Goal: Task Accomplishment & Management: Manage account settings

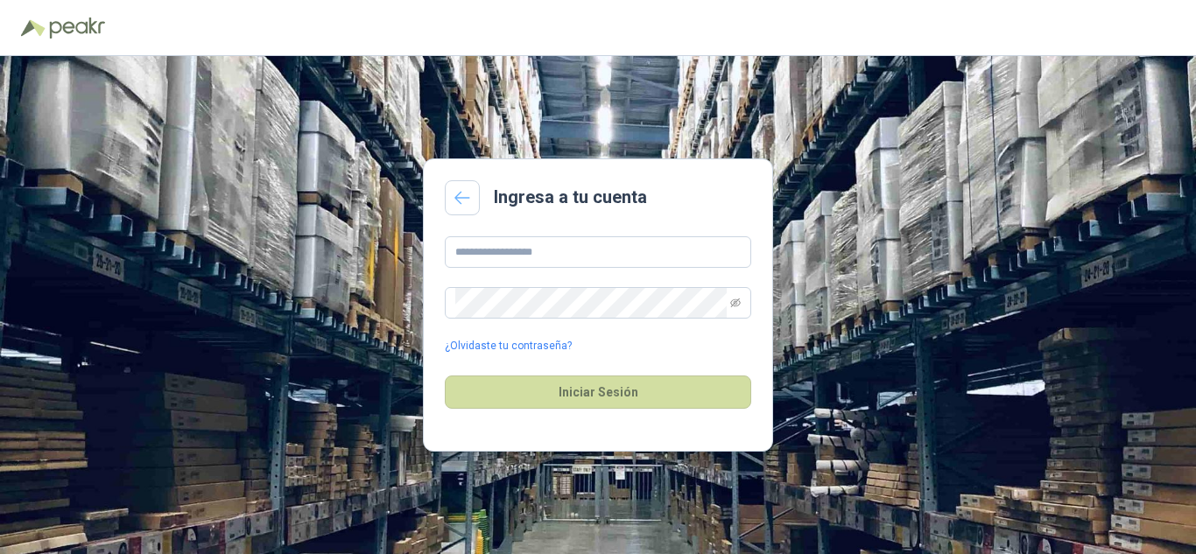
click at [454, 205] on link at bounding box center [462, 197] width 35 height 35
click at [605, 257] on input "text" at bounding box center [598, 252] width 306 height 32
drag, startPoint x: 529, startPoint y: 344, endPoint x: 495, endPoint y: 351, distance: 34.9
click at [527, 344] on link "¿Olvidaste tu contraseña?" at bounding box center [508, 346] width 127 height 17
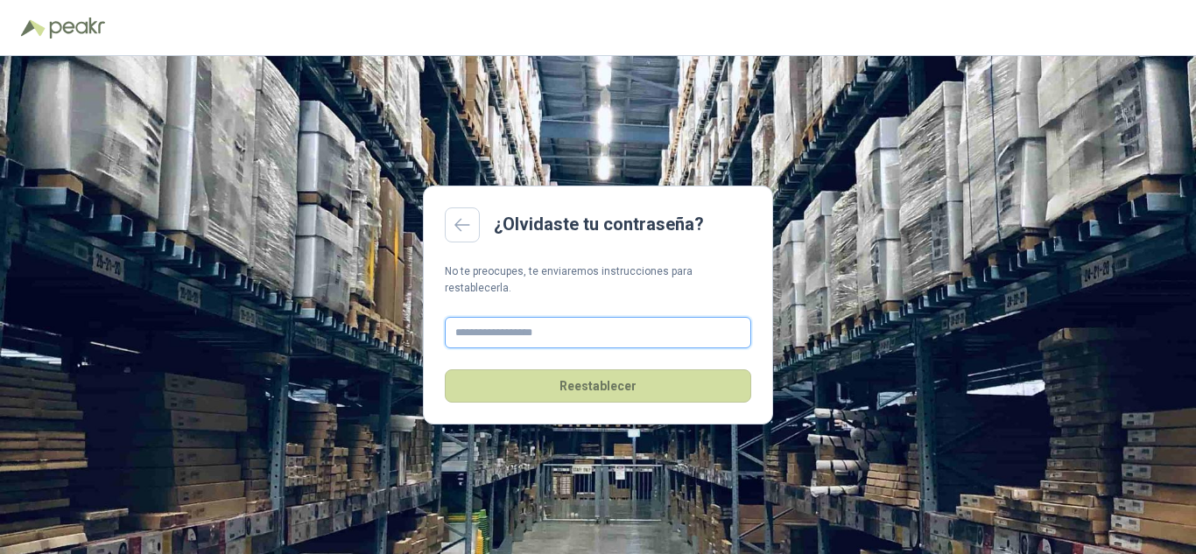
click at [554, 327] on input "text" at bounding box center [598, 333] width 306 height 32
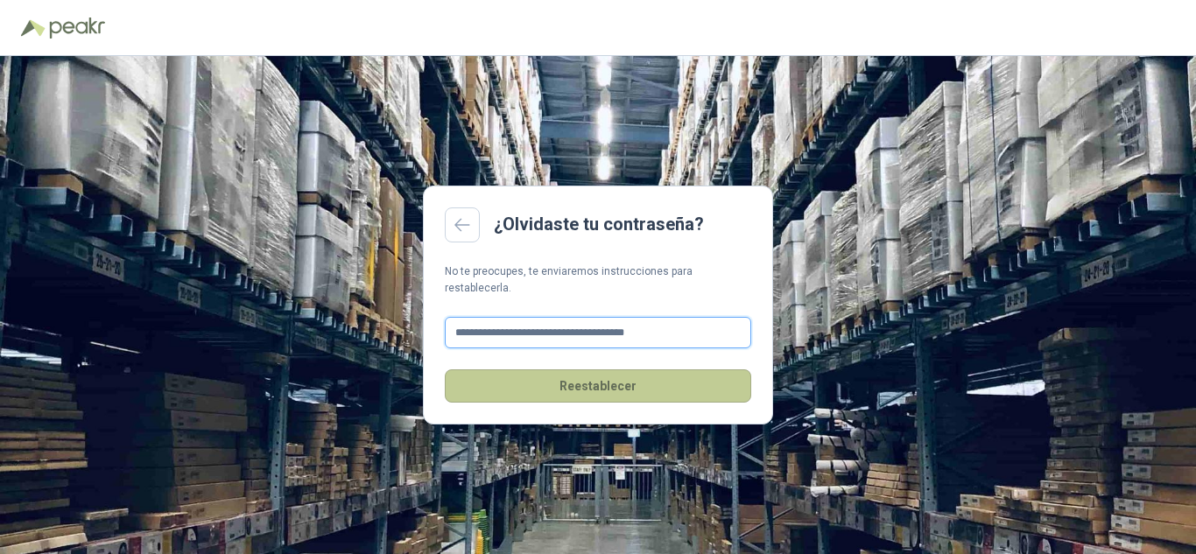
type input "**********"
click at [599, 383] on button "Reestablecer" at bounding box center [598, 385] width 306 height 33
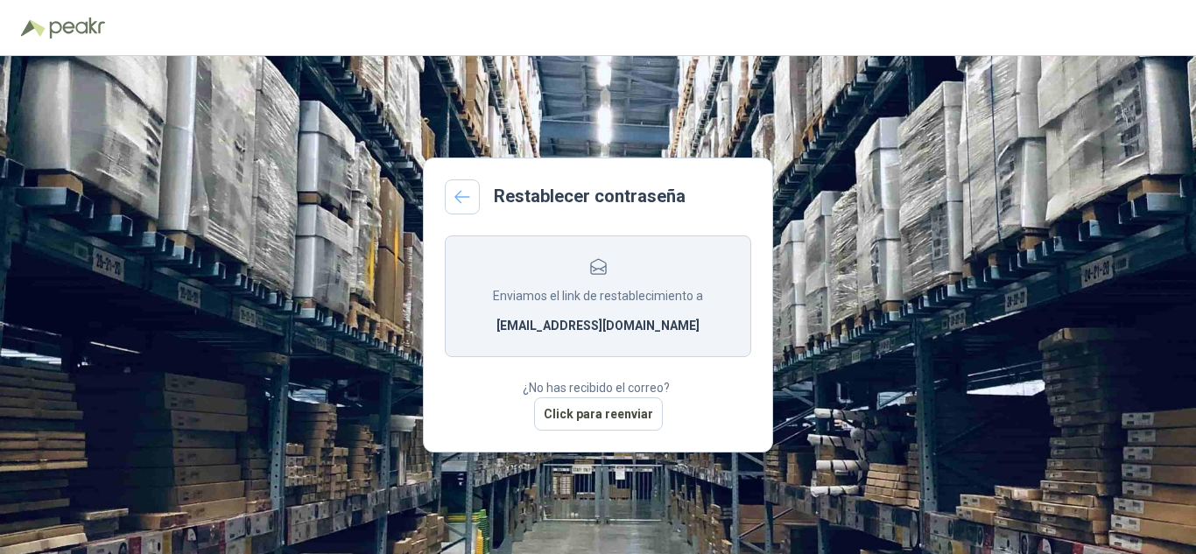
click at [447, 200] on link at bounding box center [462, 196] width 35 height 35
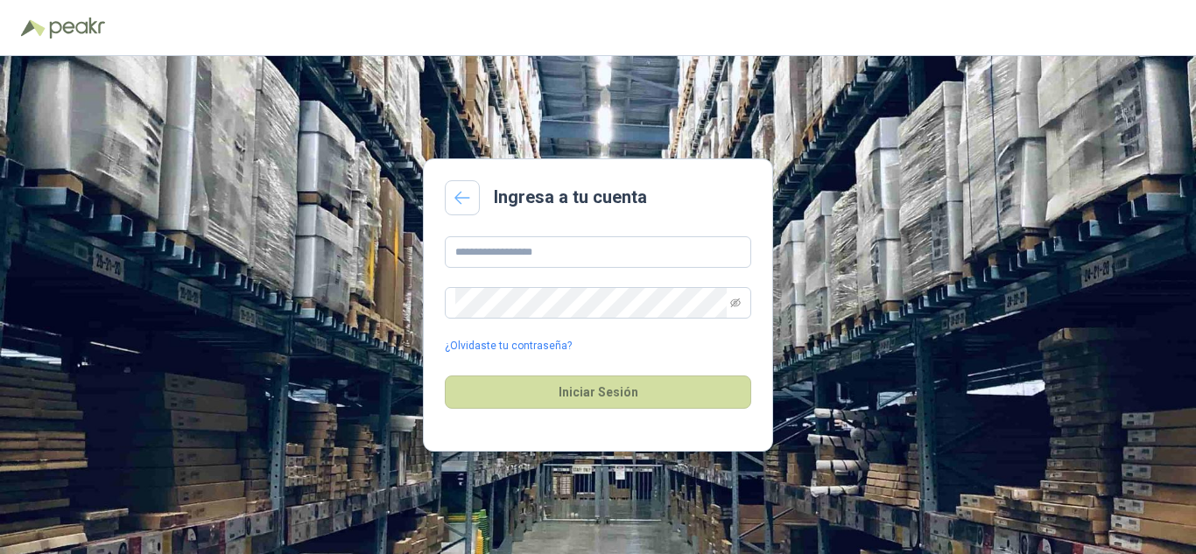
click at [455, 204] on icon at bounding box center [462, 198] width 16 height 14
